Goal: Find specific page/section: Find specific page/section

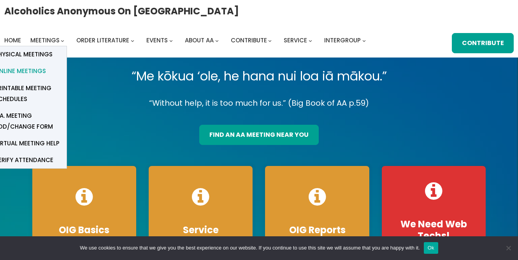
click at [38, 73] on span "Online Meetings" at bounding box center [20, 71] width 51 height 11
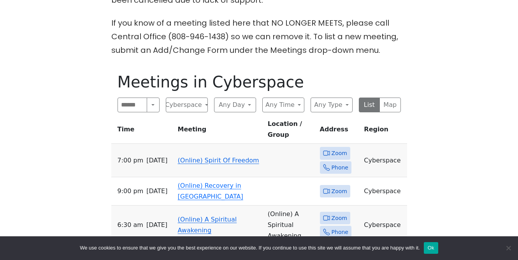
scroll to position [364, 0]
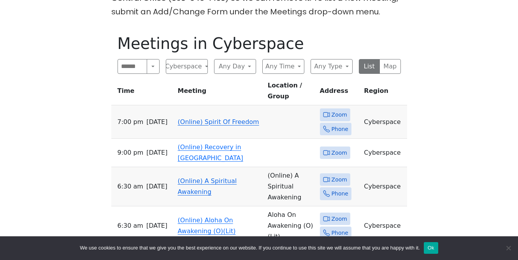
click at [332, 110] on span "Zoom" at bounding box center [340, 115] width 16 height 10
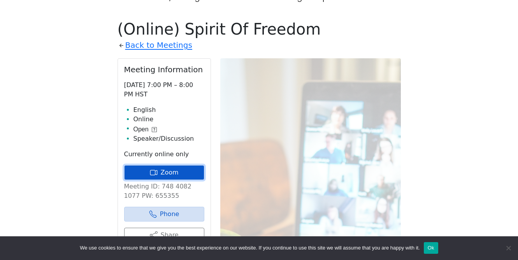
click at [160, 165] on link "Zoom" at bounding box center [164, 172] width 80 height 15
